Goal: Transaction & Acquisition: Purchase product/service

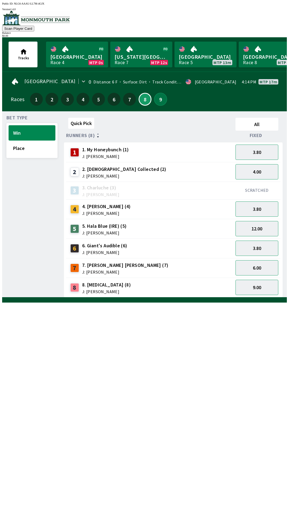
click at [157, 99] on button "9" at bounding box center [160, 99] width 13 height 13
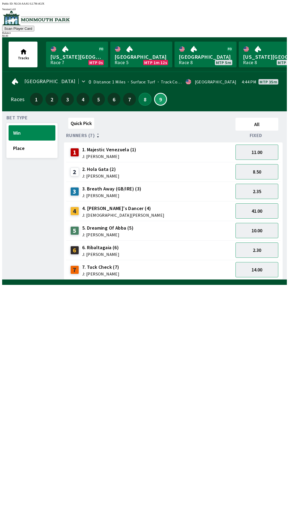
click at [143, 96] on button "8" at bounding box center [145, 99] width 13 height 13
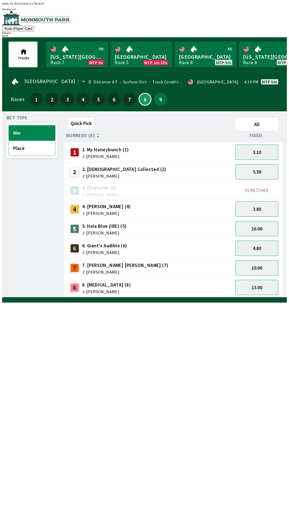
click at [29, 141] on button "Place" at bounding box center [32, 147] width 47 height 15
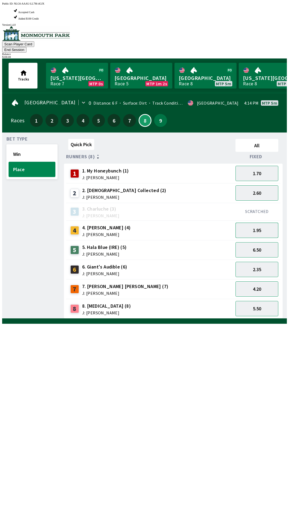
click at [264, 222] on button "1.95" at bounding box center [257, 229] width 43 height 15
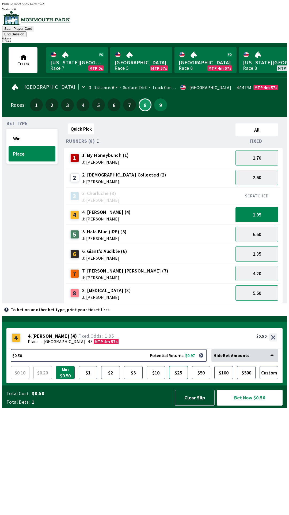
click at [180, 379] on button "$25" at bounding box center [178, 372] width 19 height 13
click at [249, 405] on button "Bet Now $25.00" at bounding box center [250, 397] width 66 height 16
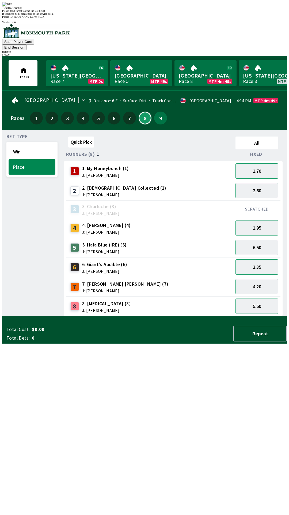
click at [27, 44] on button "End Session" at bounding box center [14, 47] width 24 height 6
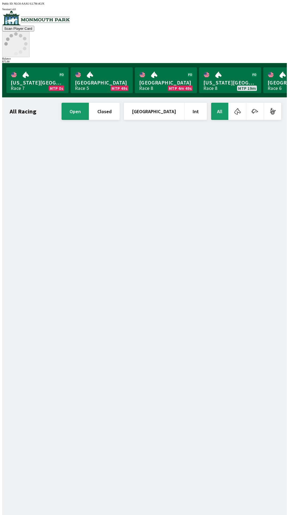
click at [28, 32] on icon at bounding box center [15, 43] width 23 height 23
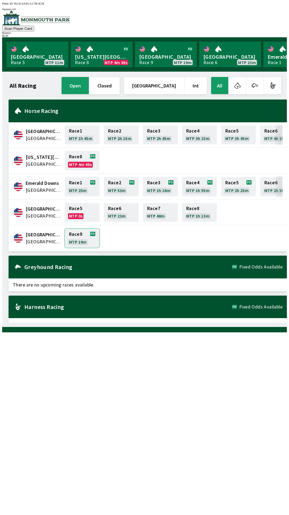
click at [77, 239] on link "Race 9 MTP 19m" at bounding box center [82, 237] width 35 height 19
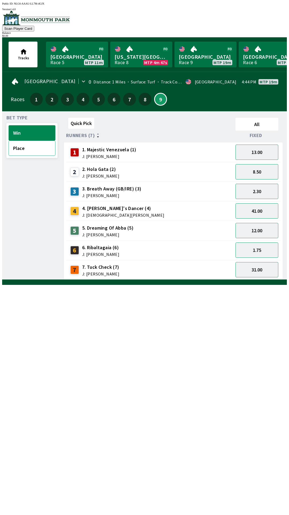
click at [32, 151] on button "Place" at bounding box center [32, 147] width 47 height 15
click at [35, 133] on button "Win" at bounding box center [32, 132] width 47 height 15
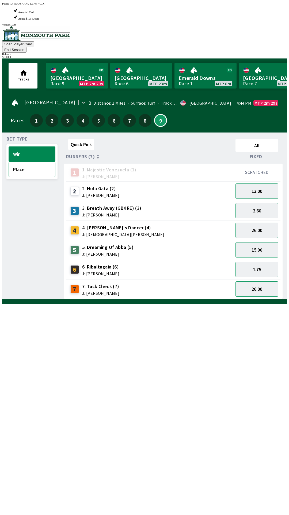
click at [28, 162] on button "Place" at bounding box center [32, 169] width 47 height 15
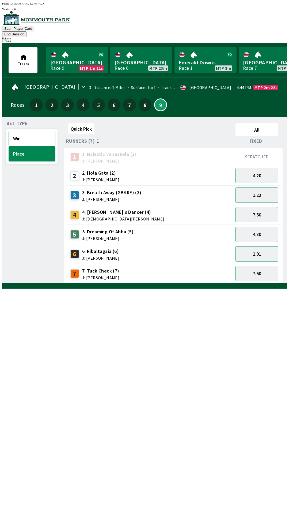
click at [34, 131] on button "Win" at bounding box center [32, 138] width 47 height 15
click at [260, 188] on button "2.60" at bounding box center [257, 194] width 43 height 15
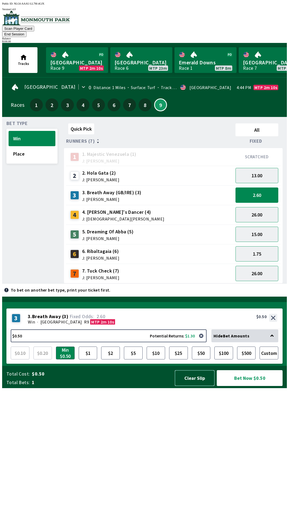
click at [195, 386] on button "Clear Slip" at bounding box center [195, 378] width 40 height 16
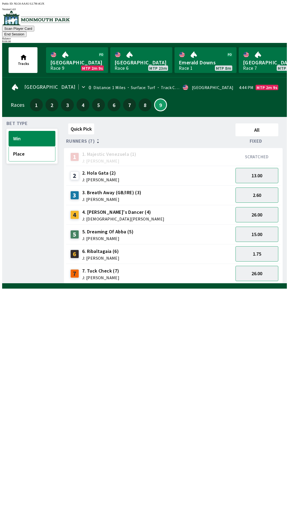
click at [28, 146] on button "Place" at bounding box center [32, 153] width 47 height 15
click at [27, 31] on button "End Session" at bounding box center [14, 34] width 24 height 6
